Goal: Information Seeking & Learning: Understand process/instructions

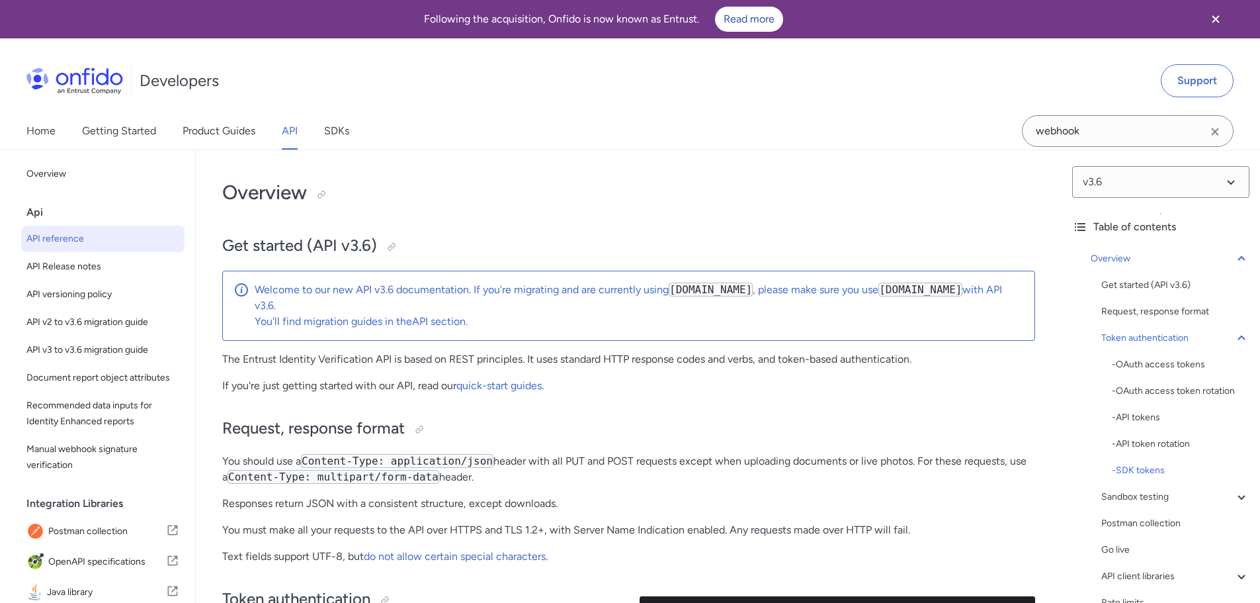
select select "http"
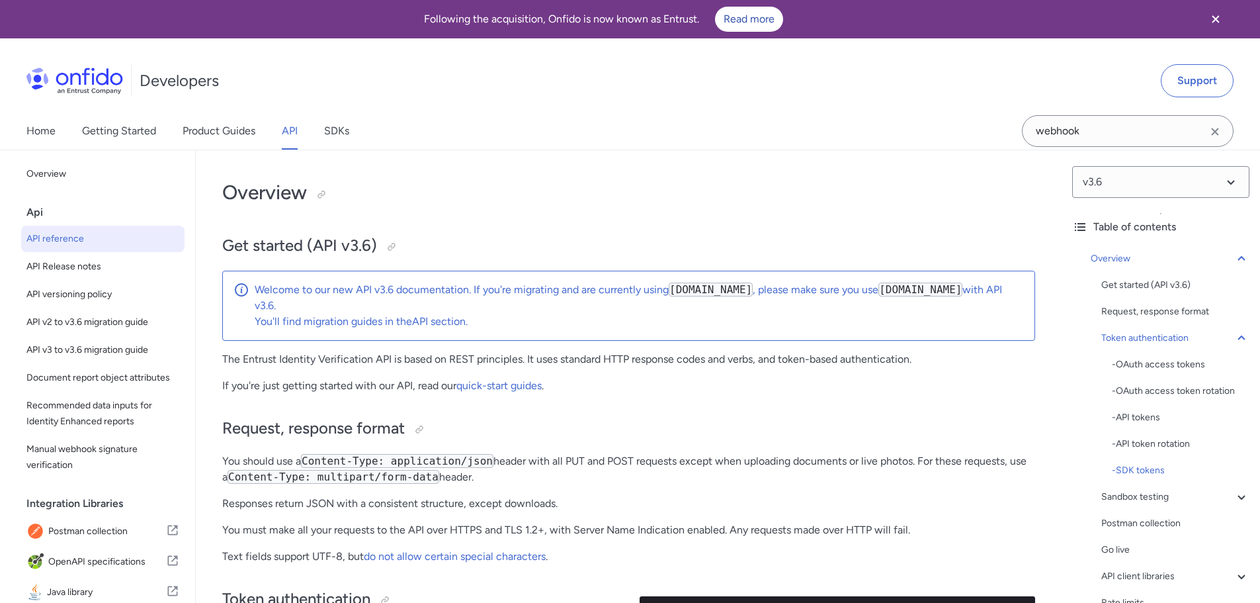
select select "http"
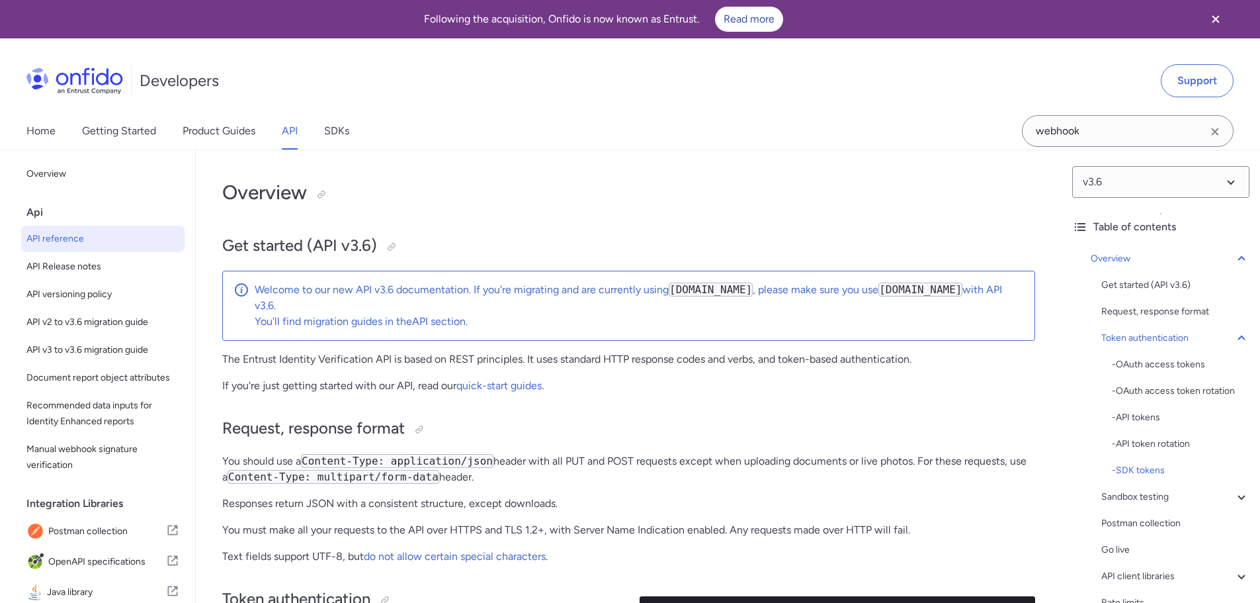
select select "http"
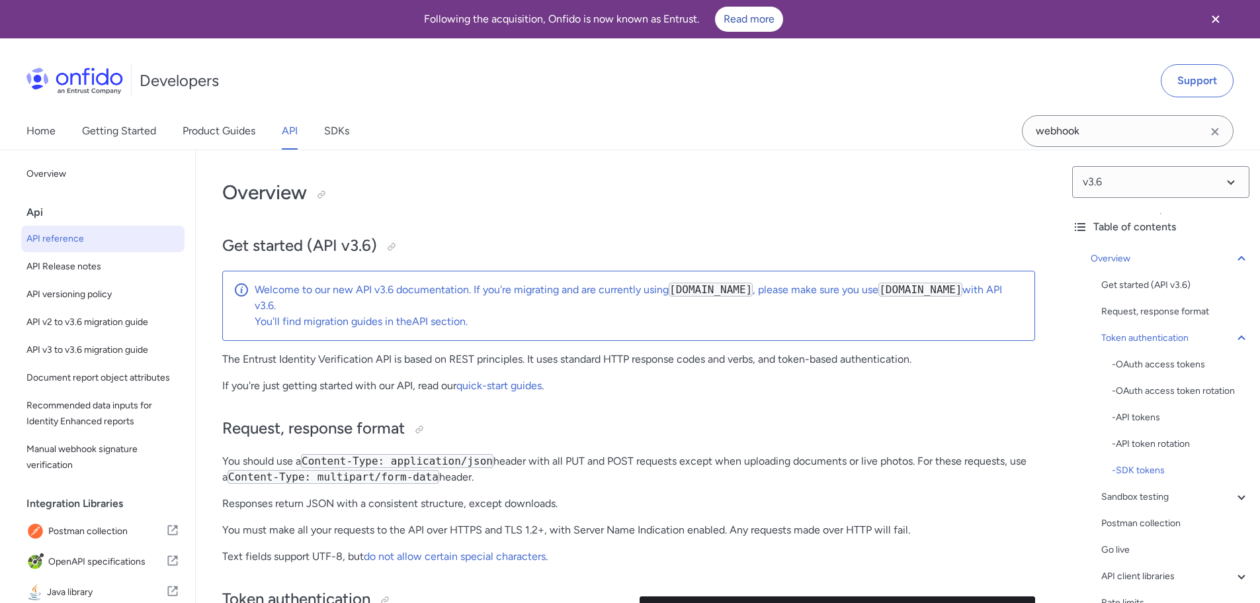
select select "http"
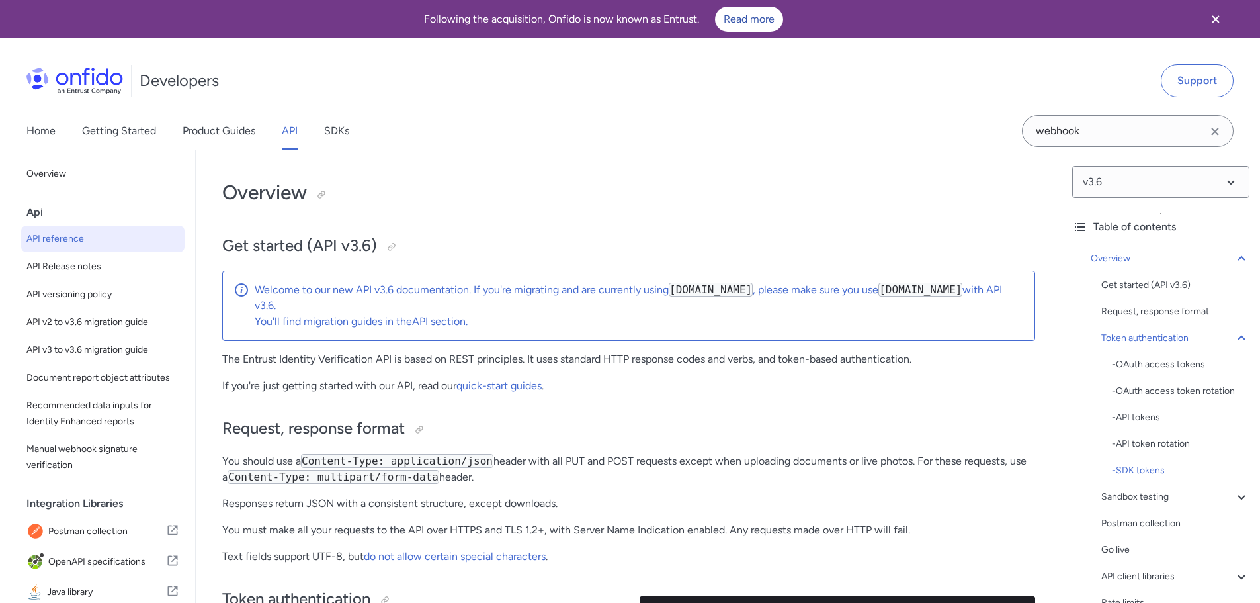
select select "http"
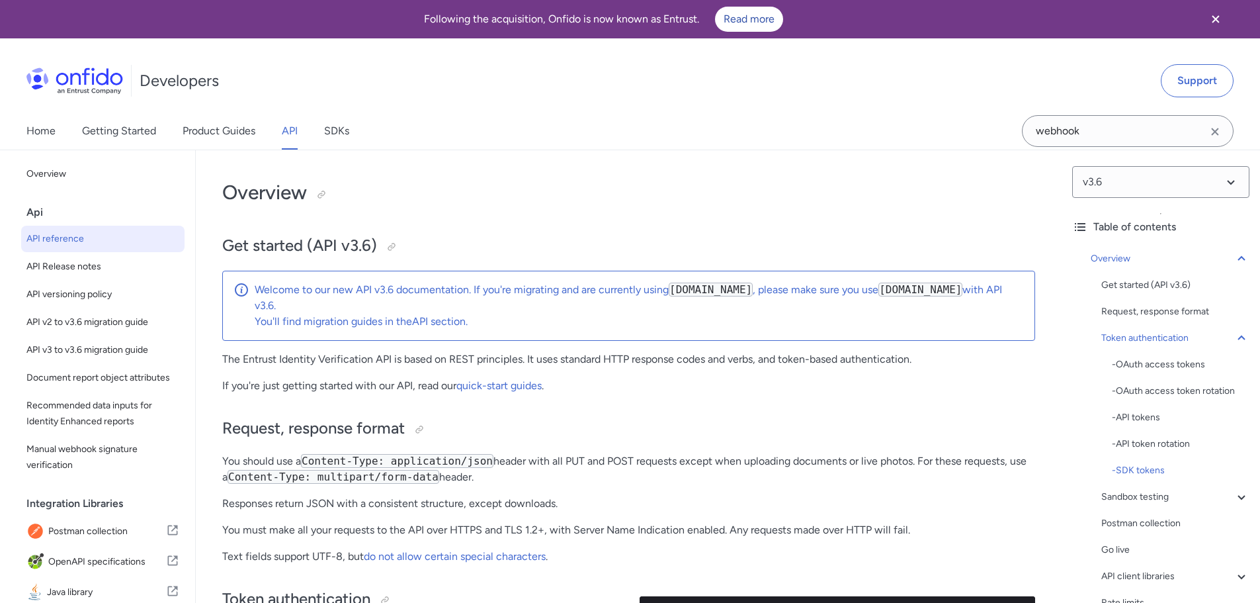
select select "http"
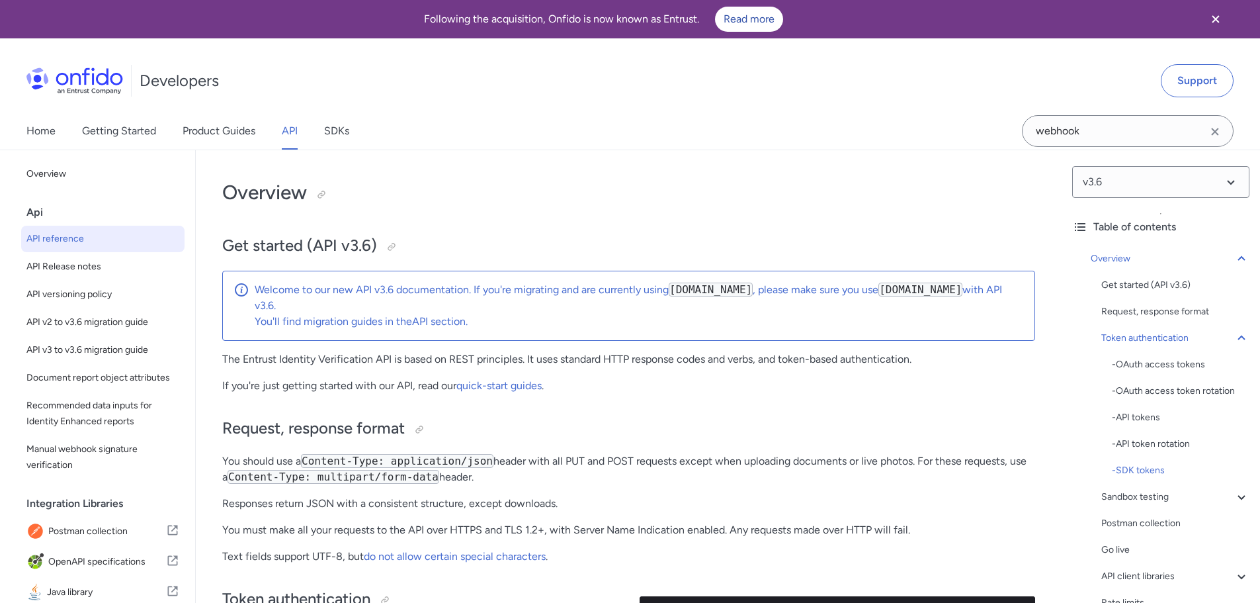
select select "http"
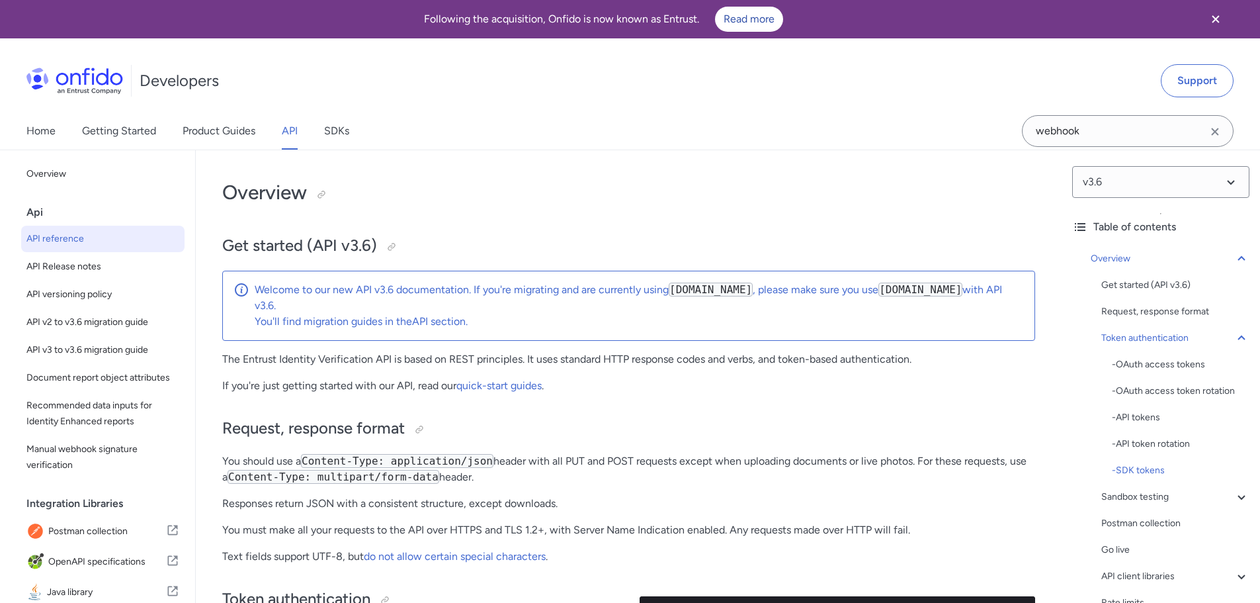
select select "http"
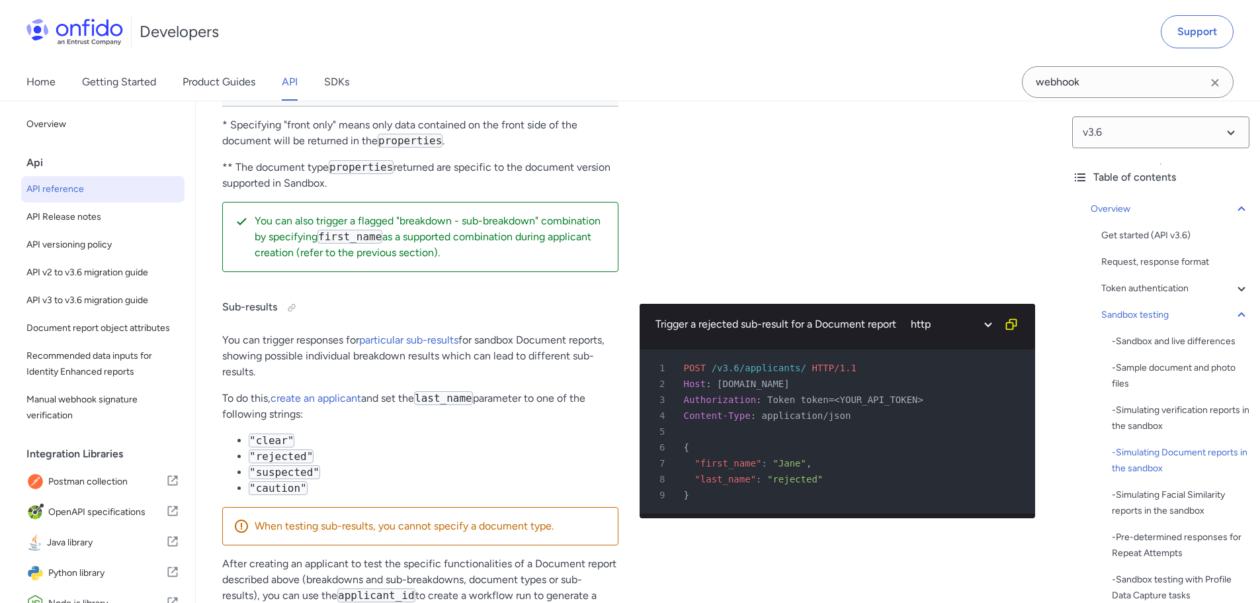
scroll to position [4498, 0]
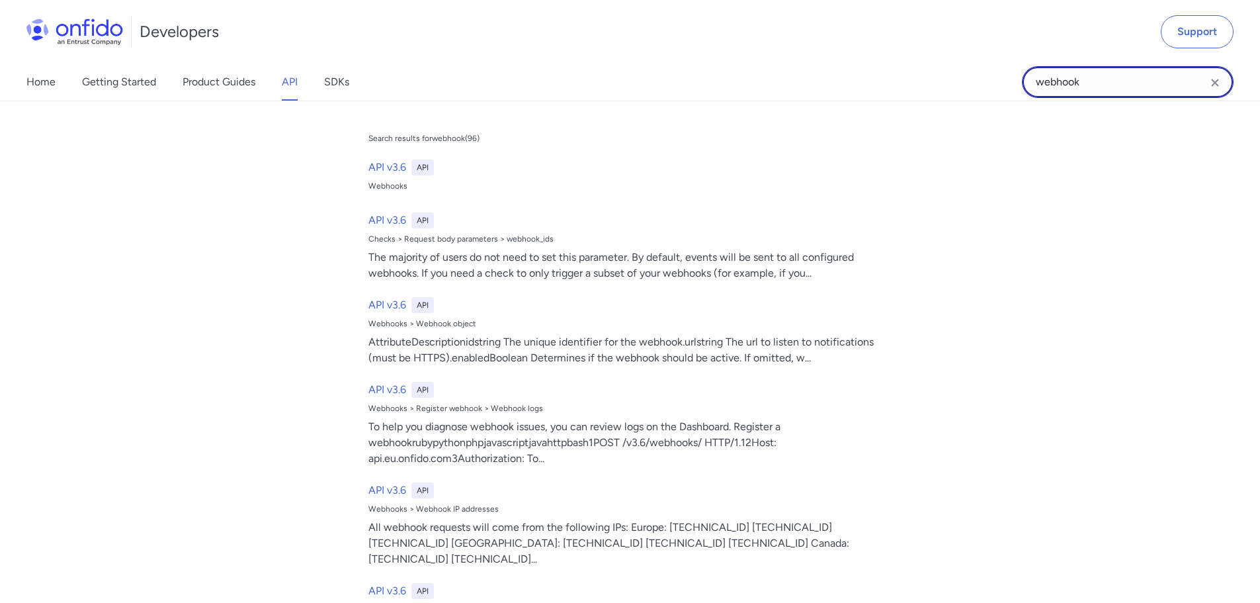
click at [1097, 71] on input "webhook" at bounding box center [1128, 82] width 212 height 32
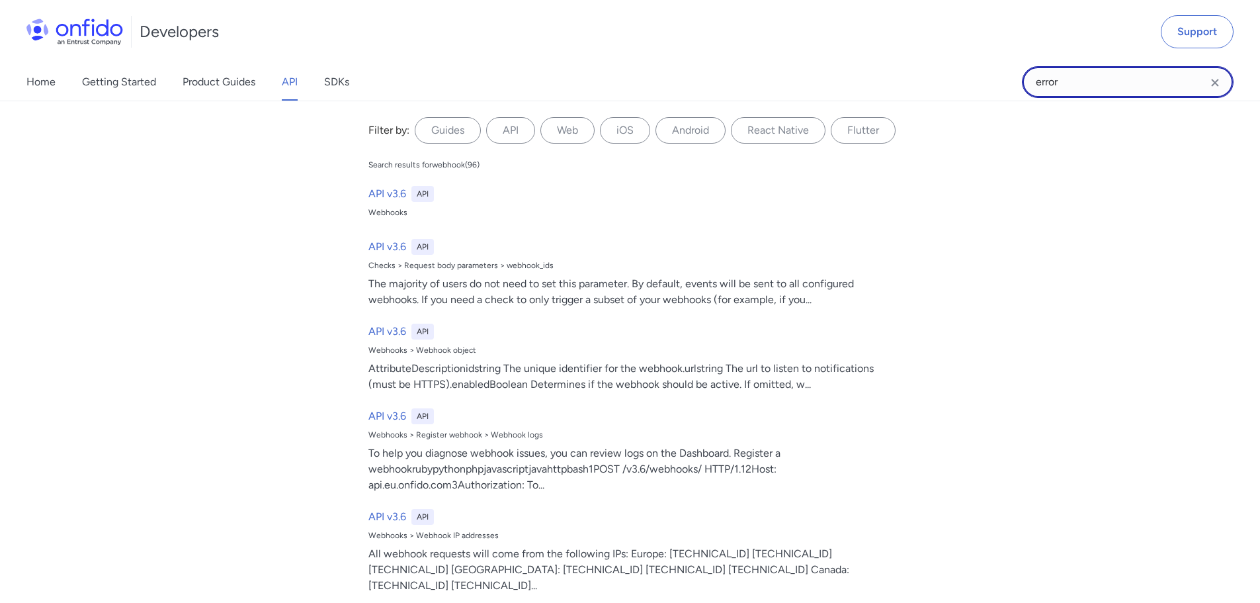
type input "error"
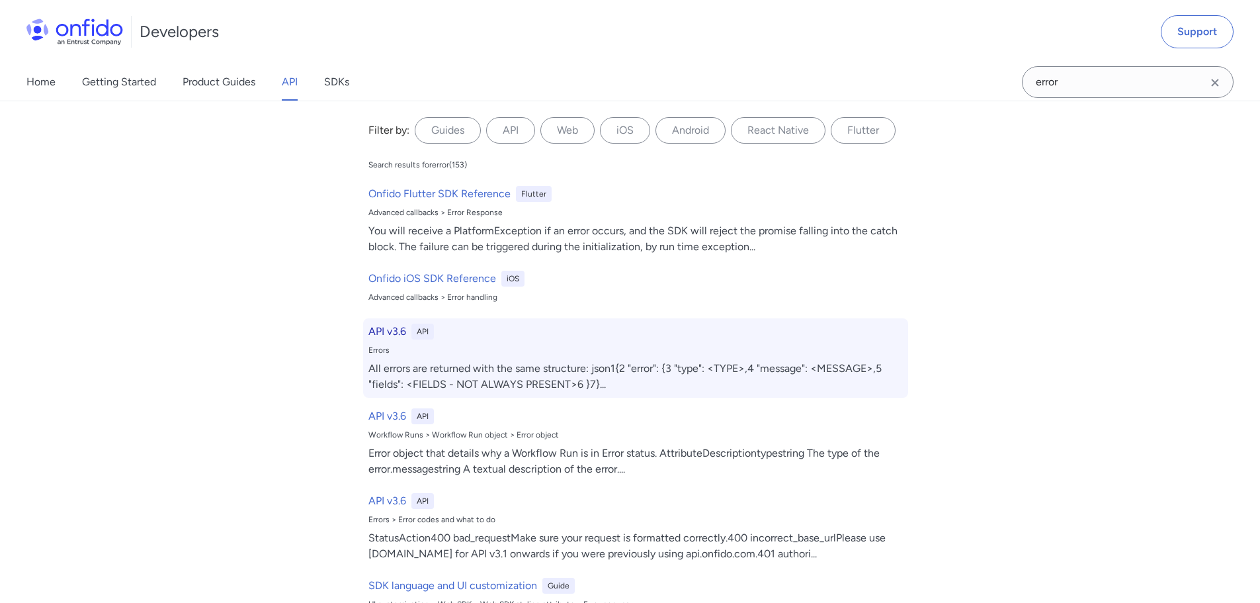
click at [382, 331] on h6 "API v3.6" at bounding box center [387, 331] width 38 height 16
click at [386, 332] on h6 "API v3.6" at bounding box center [387, 331] width 38 height 16
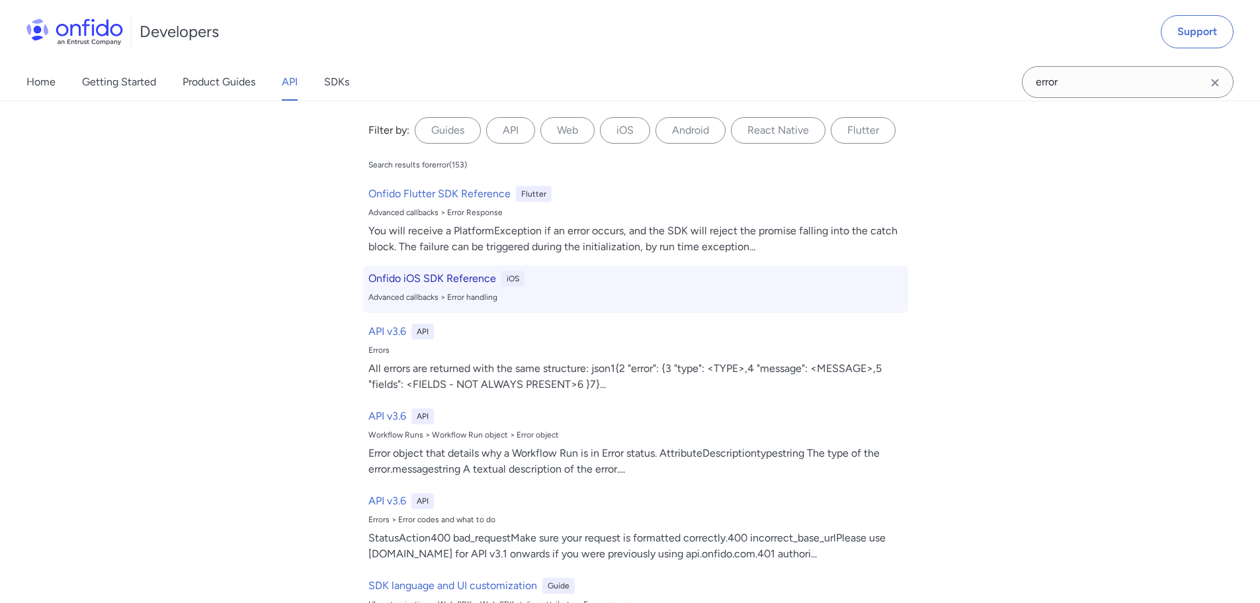
scroll to position [66, 0]
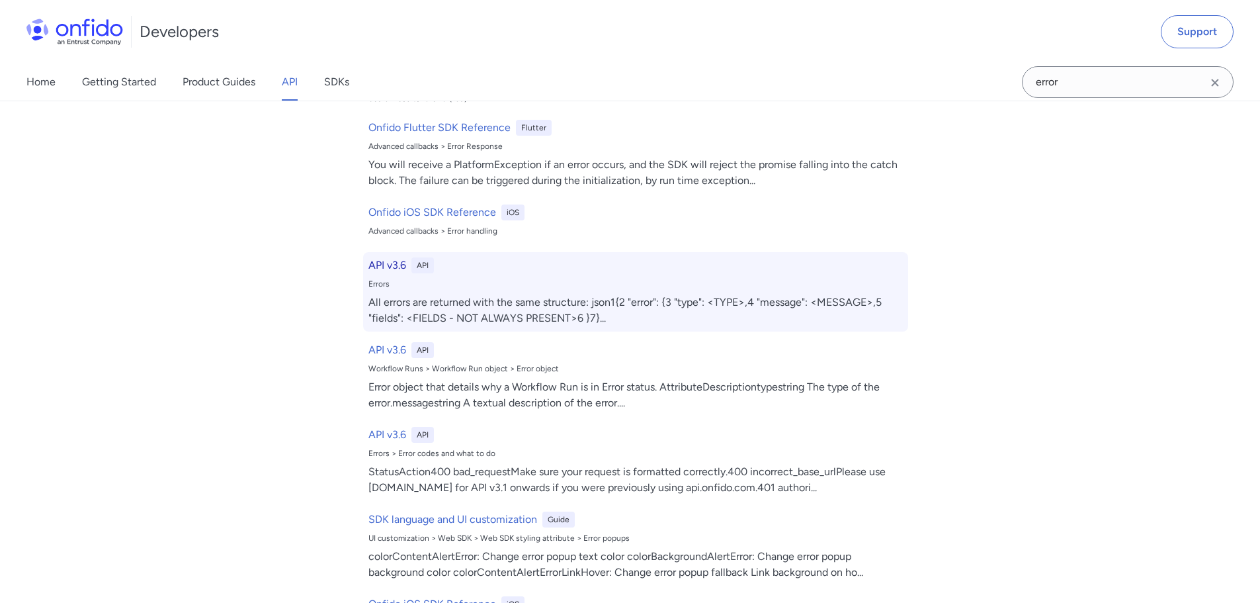
click at [463, 284] on div "Errors" at bounding box center [635, 283] width 534 height 11
click at [494, 304] on div "All errors are returned with the same structure: json1{2 "error": {3 "type": <T…" at bounding box center [635, 310] width 534 height 32
click at [728, 312] on div "All errors are returned with the same structure: json1{2 "error": {3 "type": <T…" at bounding box center [635, 310] width 534 height 32
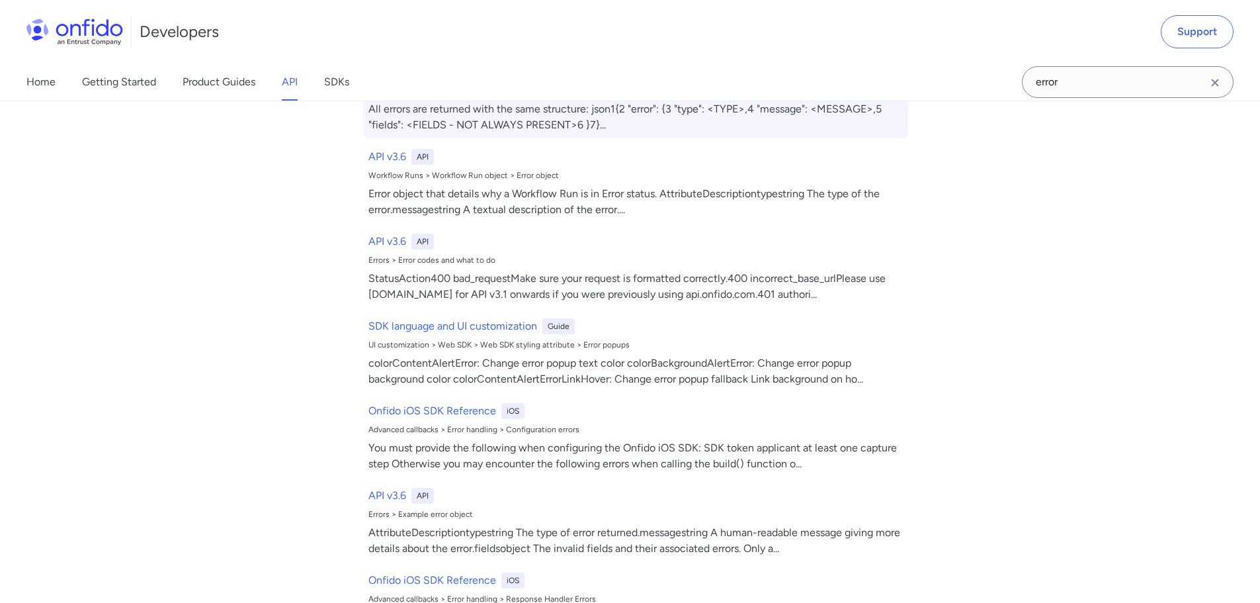
scroll to position [132, 0]
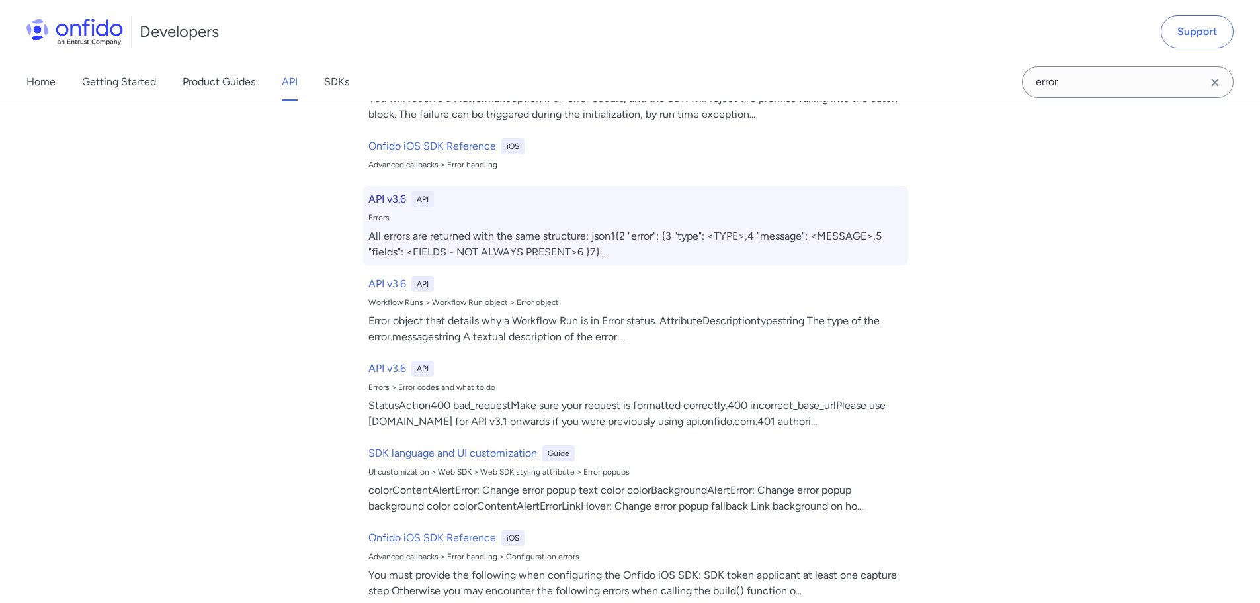
click at [379, 221] on div "Errors" at bounding box center [635, 217] width 534 height 11
click at [378, 216] on div "Errors" at bounding box center [635, 217] width 534 height 11
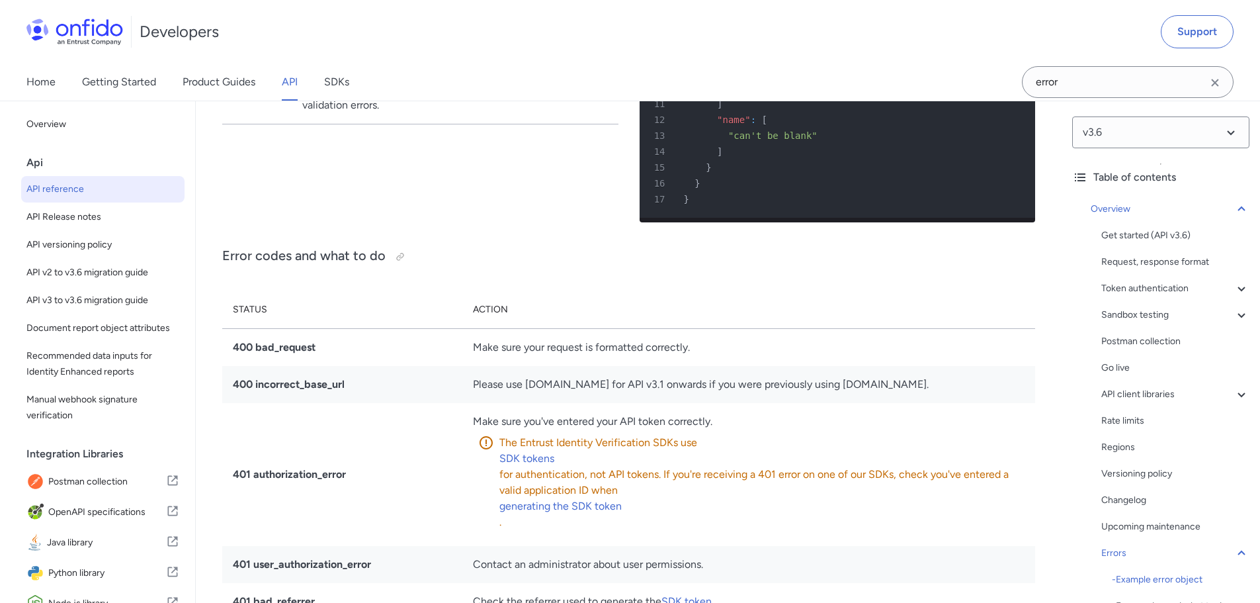
scroll to position [11354, 0]
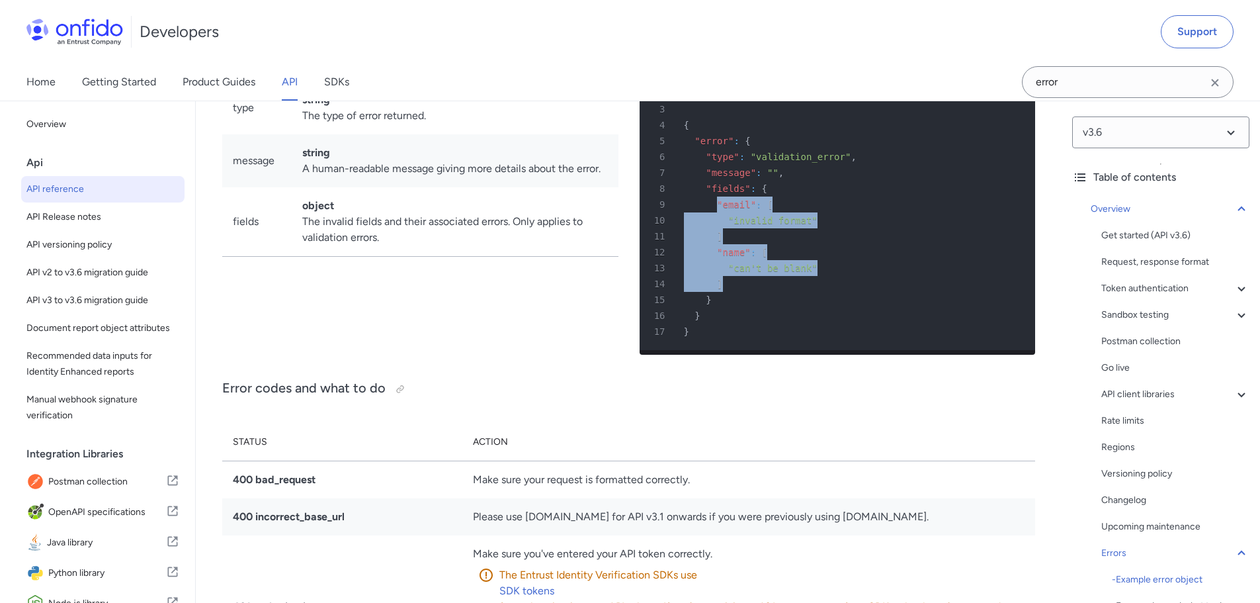
drag, startPoint x: 716, startPoint y: 282, endPoint x: 798, endPoint y: 364, distance: 115.5
click at [798, 350] on pre "1 HTTP/1.1 422 Unprocessable Entity 2 Content-Type : application/json 3 4 { 5 "…" at bounding box center [838, 204] width 396 height 291
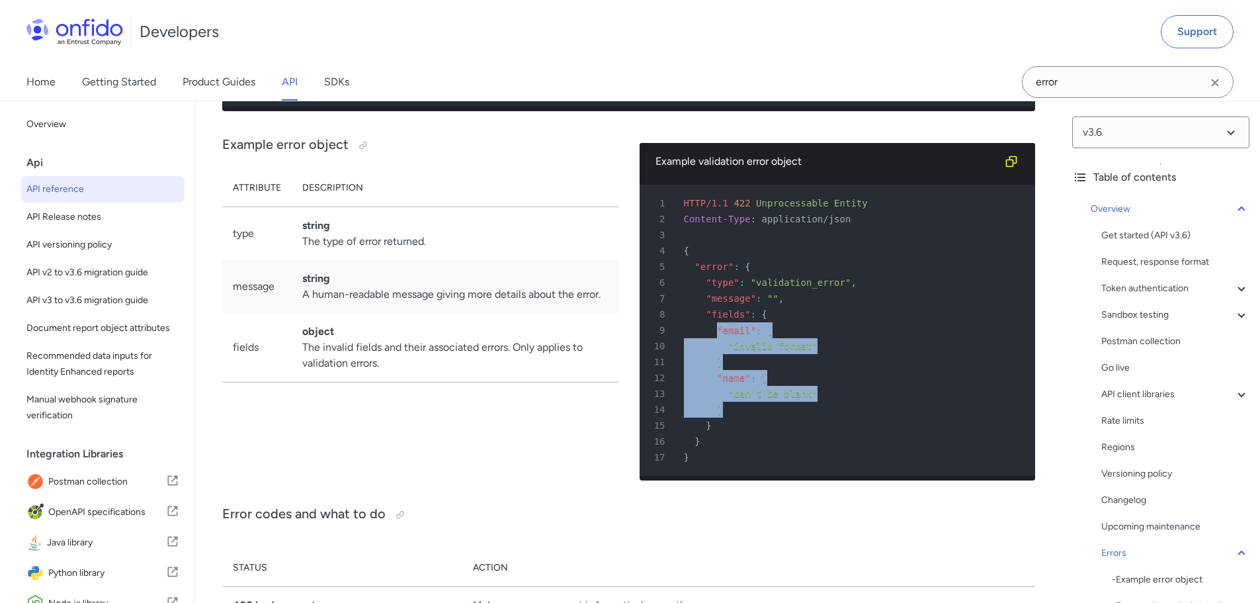
scroll to position [11288, 0]
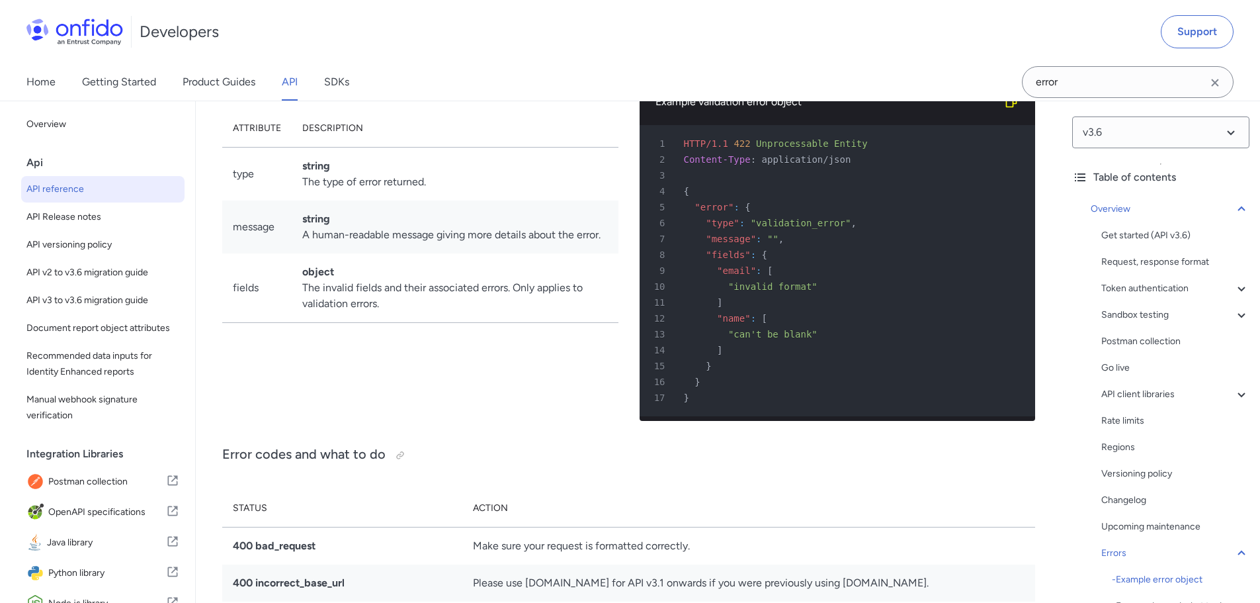
click at [692, 215] on div "5 "error" : {" at bounding box center [831, 207] width 372 height 16
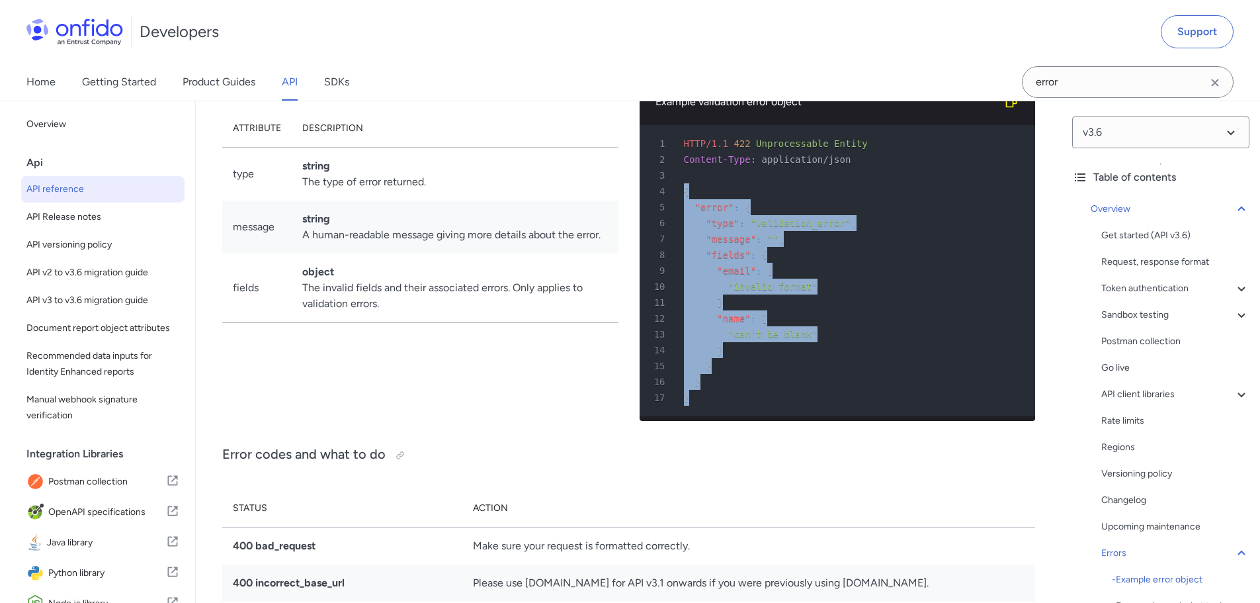
drag, startPoint x: 682, startPoint y: 269, endPoint x: 741, endPoint y: 483, distance: 221.8
click at [741, 416] on pre "1 HTTP/1.1 422 Unprocessable Entity 2 Content-Type : application/json 3 4 { 5 "…" at bounding box center [838, 270] width 396 height 291
copy pre "{ 5 "error" : { 6 "type" : "validation_error" , 7 "message" : "" , 8 "fields" :…"
